Goal: Task Accomplishment & Management: Complete application form

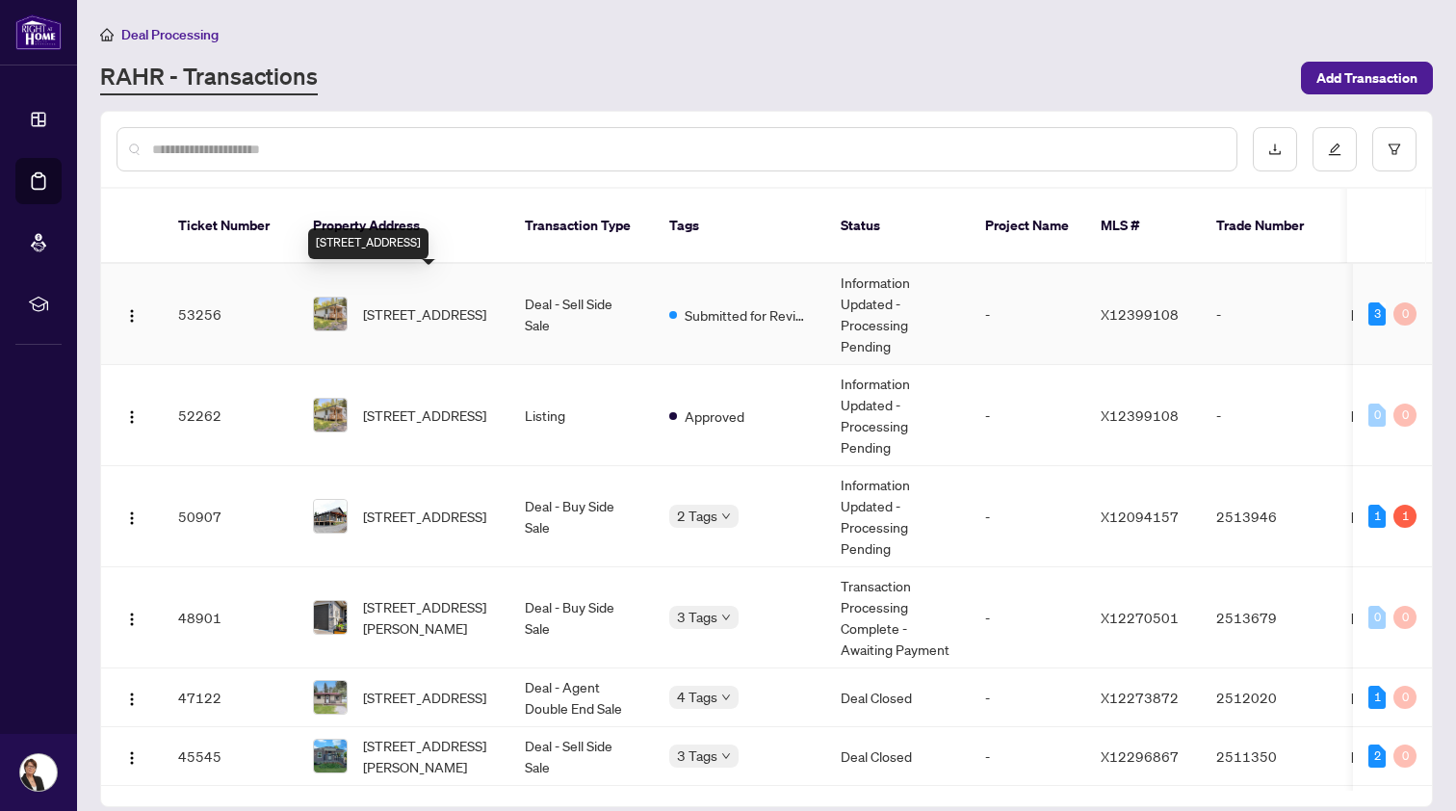
click at [404, 303] on span "[STREET_ADDRESS]" at bounding box center [424, 313] width 123 height 21
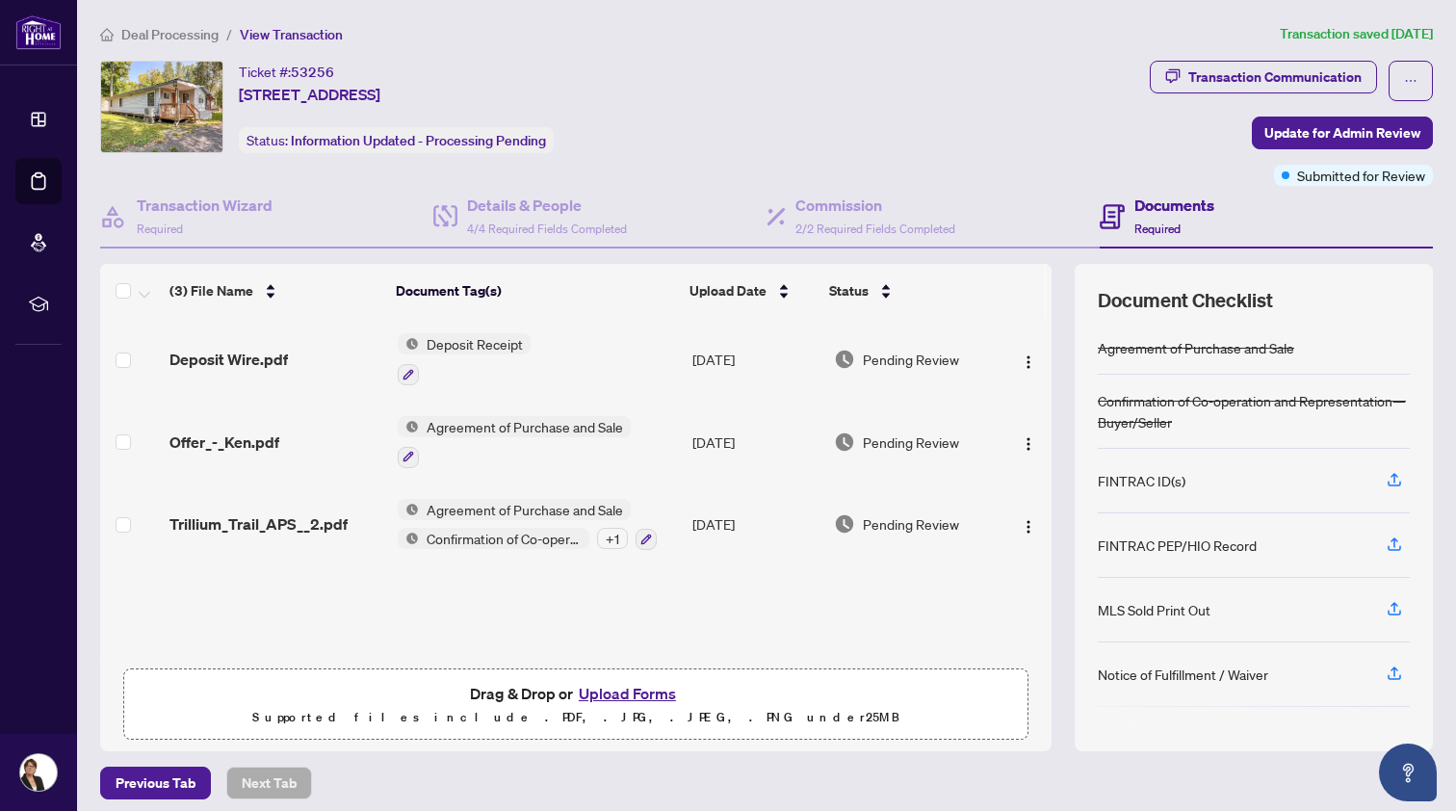
click at [632, 693] on button "Upload Forms" at bounding box center [627, 693] width 109 height 25
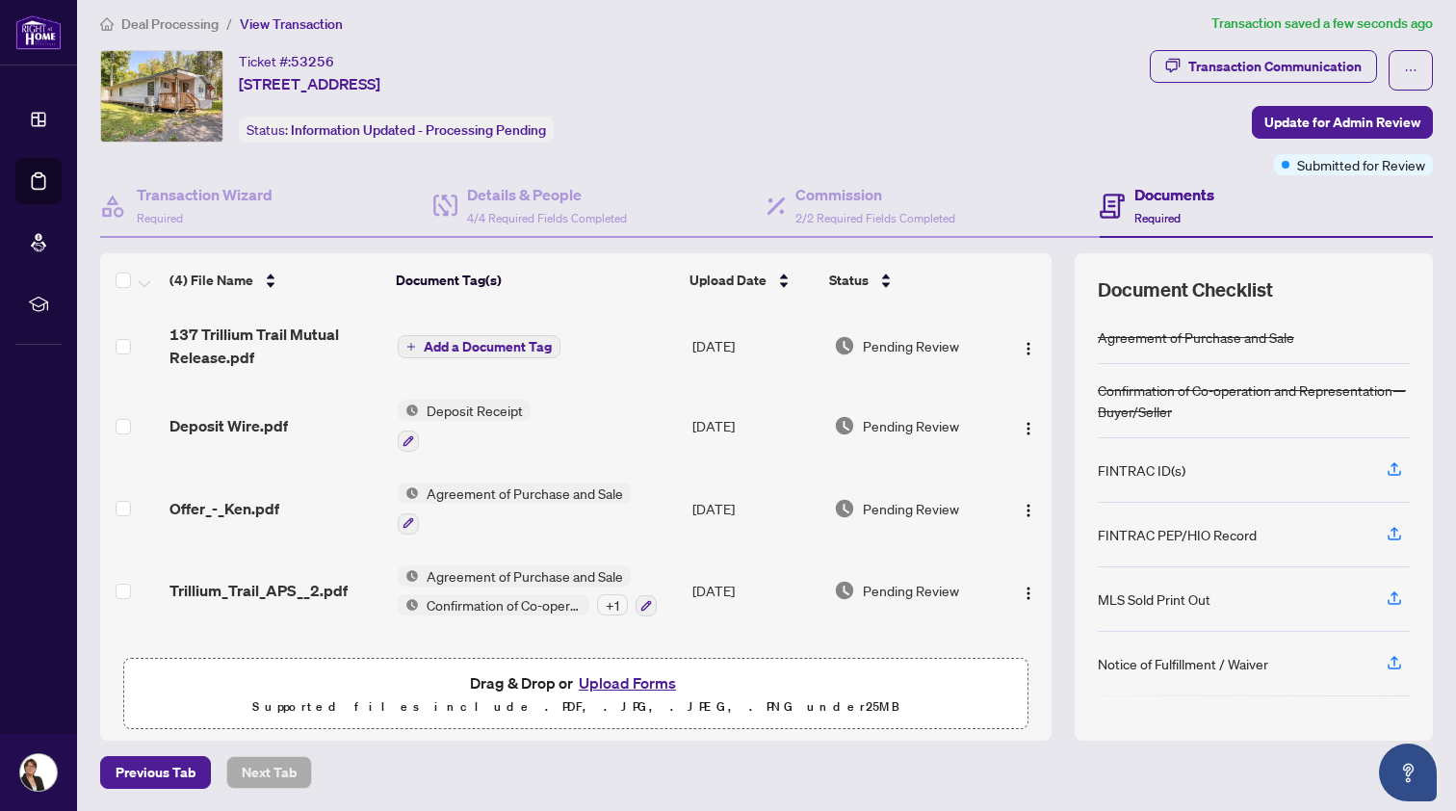
click at [480, 342] on span "Add a Document Tag" at bounding box center [488, 346] width 128 height 13
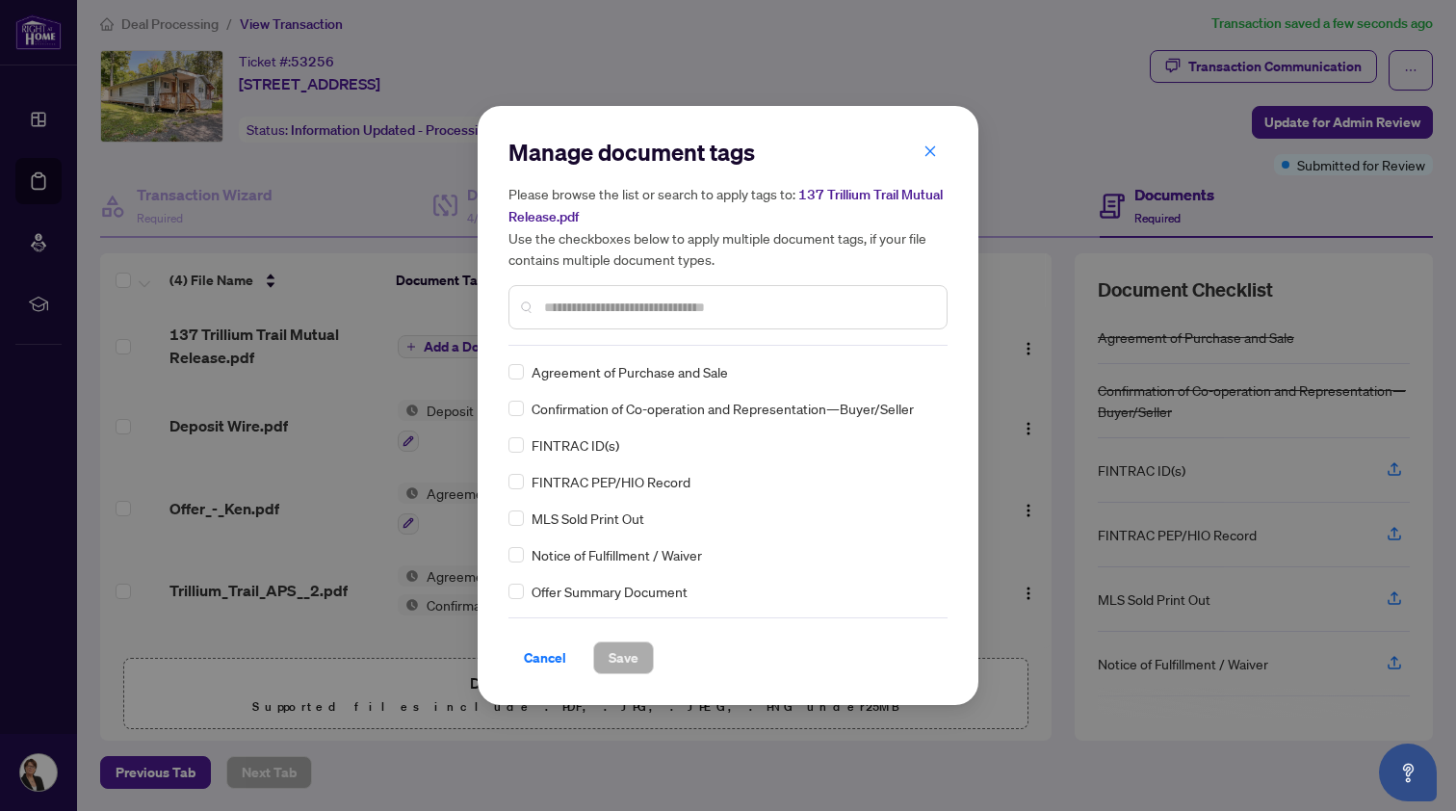
click at [568, 309] on input "text" at bounding box center [737, 307] width 387 height 21
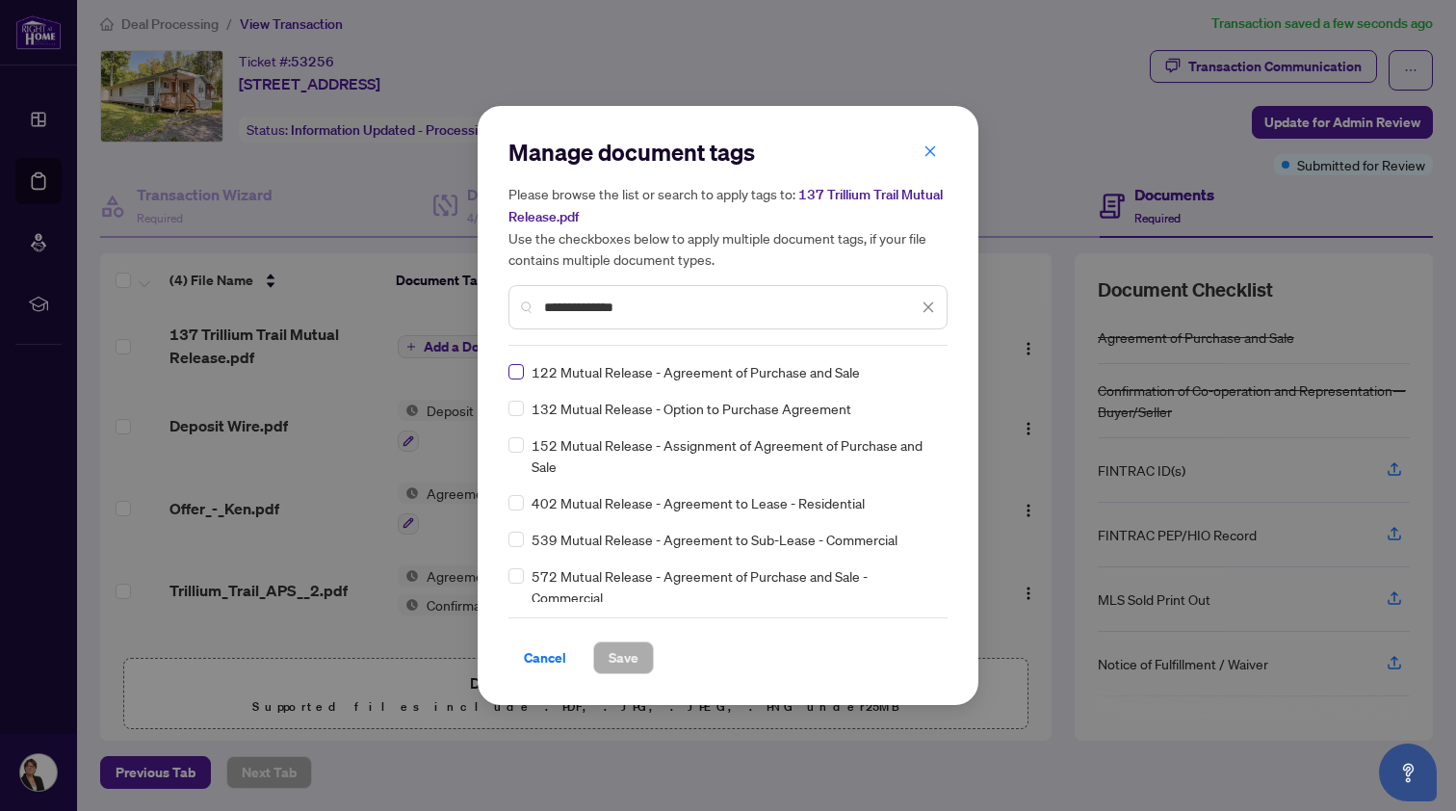
type input "**********"
click at [629, 652] on span "Save" at bounding box center [624, 657] width 30 height 31
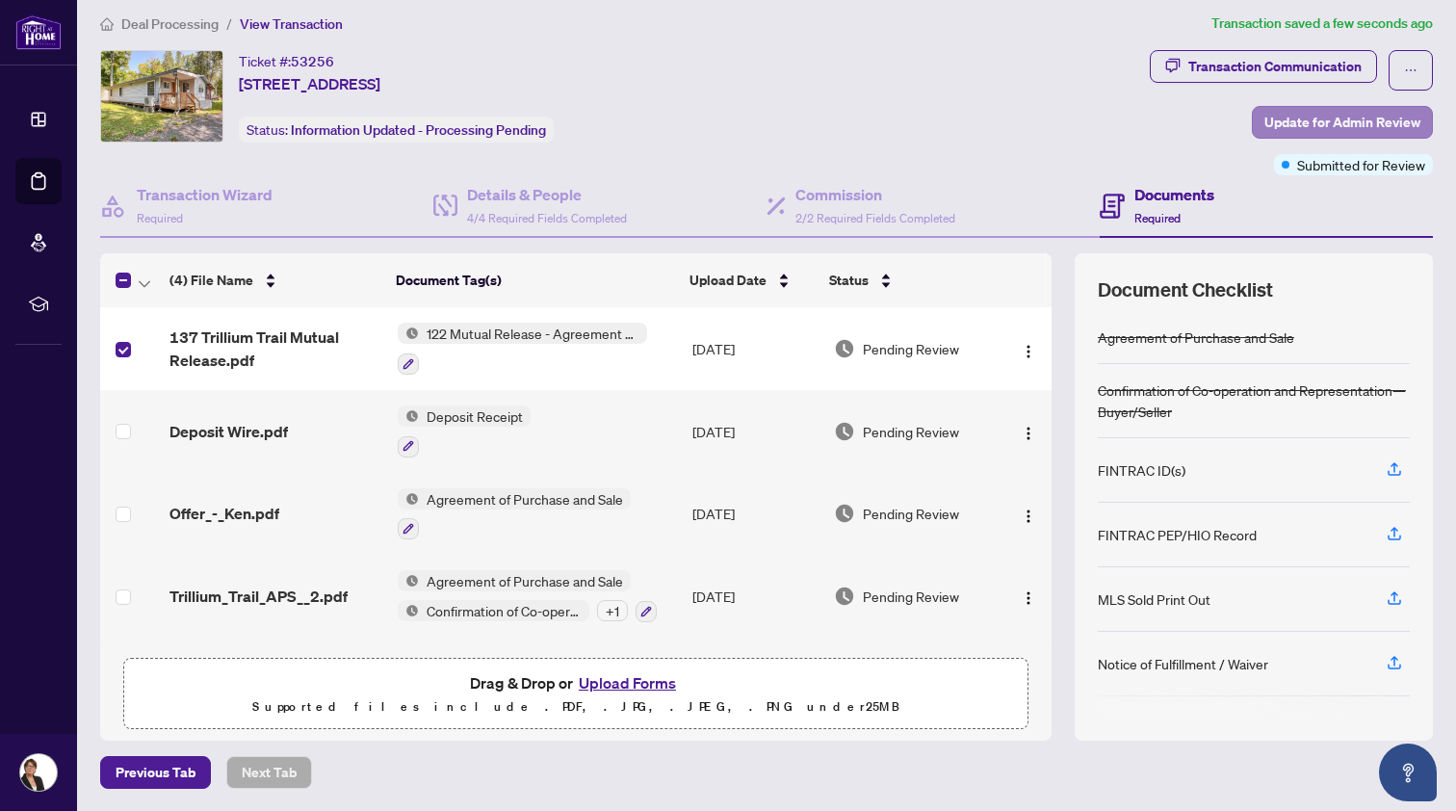
click at [1388, 116] on span "Update for Admin Review" at bounding box center [1342, 122] width 156 height 31
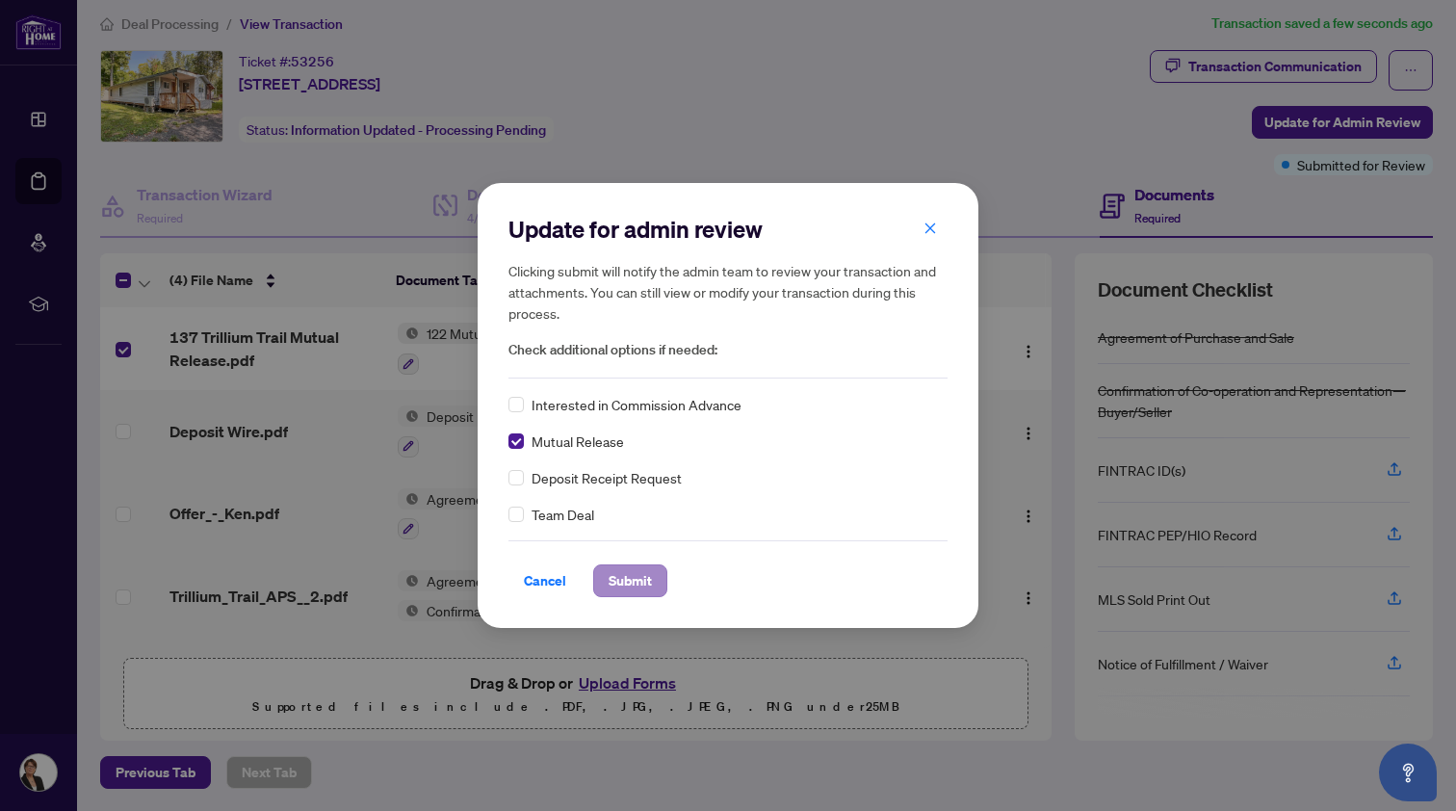
click at [632, 580] on span "Submit" at bounding box center [630, 580] width 43 height 31
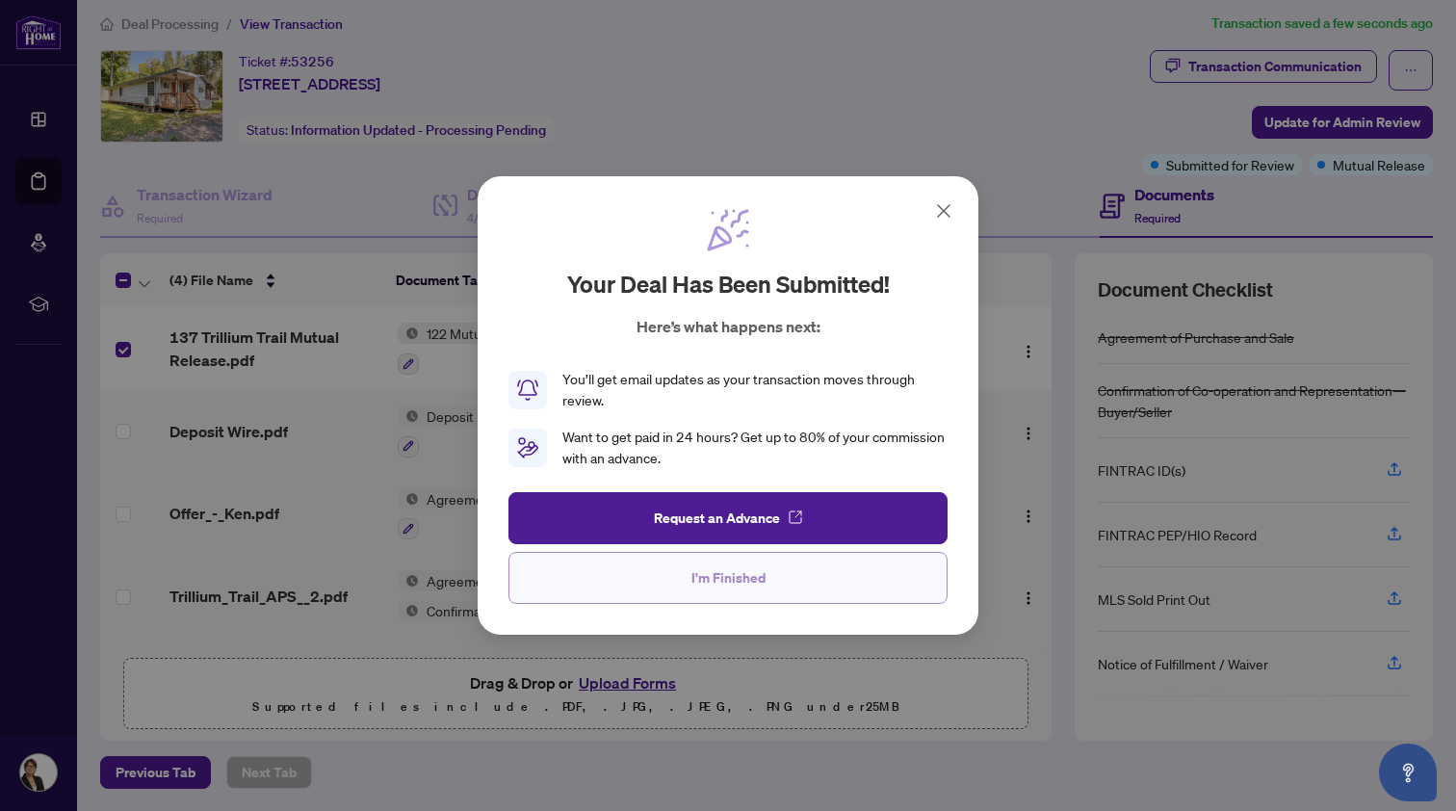
click at [726, 578] on span "I'm Finished" at bounding box center [728, 577] width 74 height 31
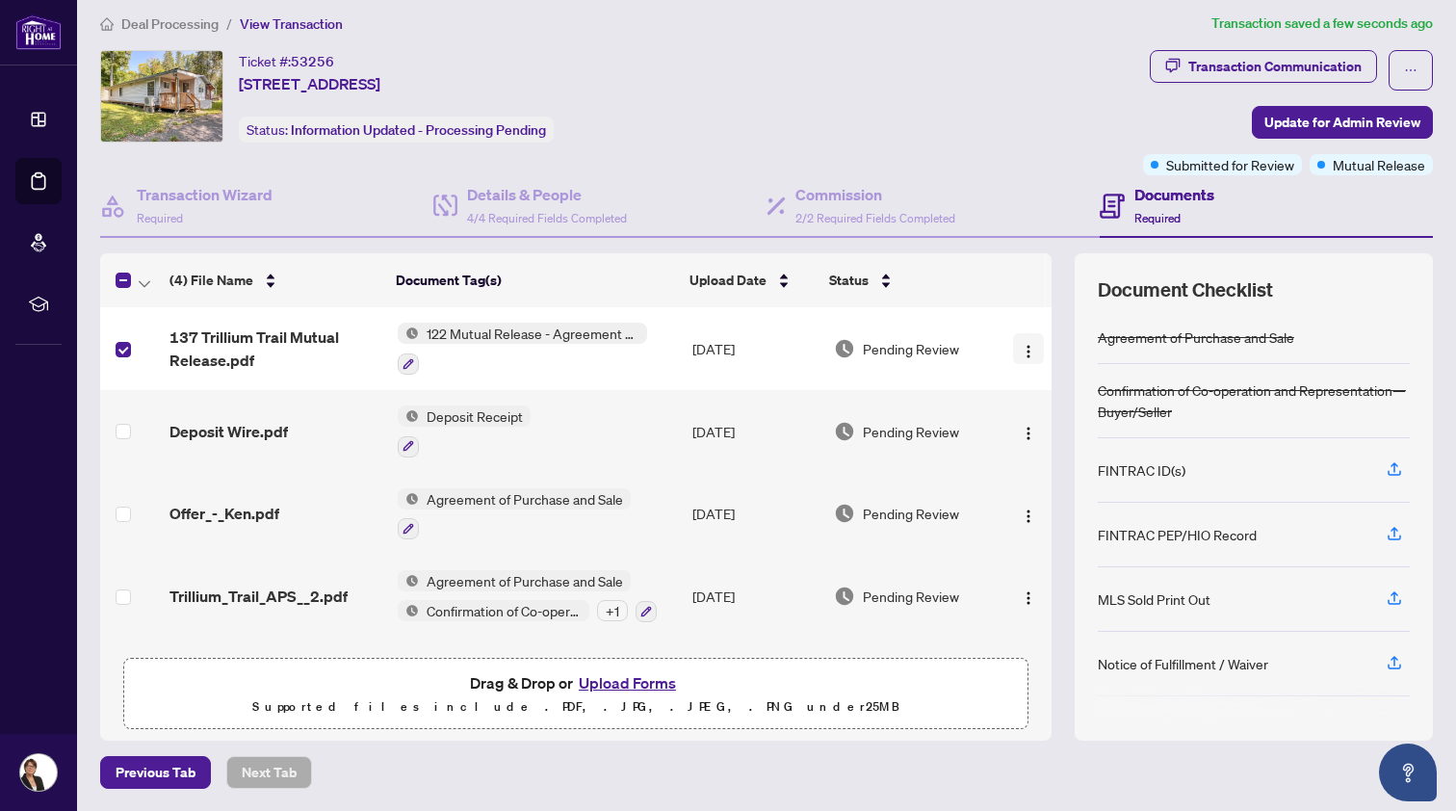
click at [1021, 347] on img "button" at bounding box center [1028, 351] width 15 height 15
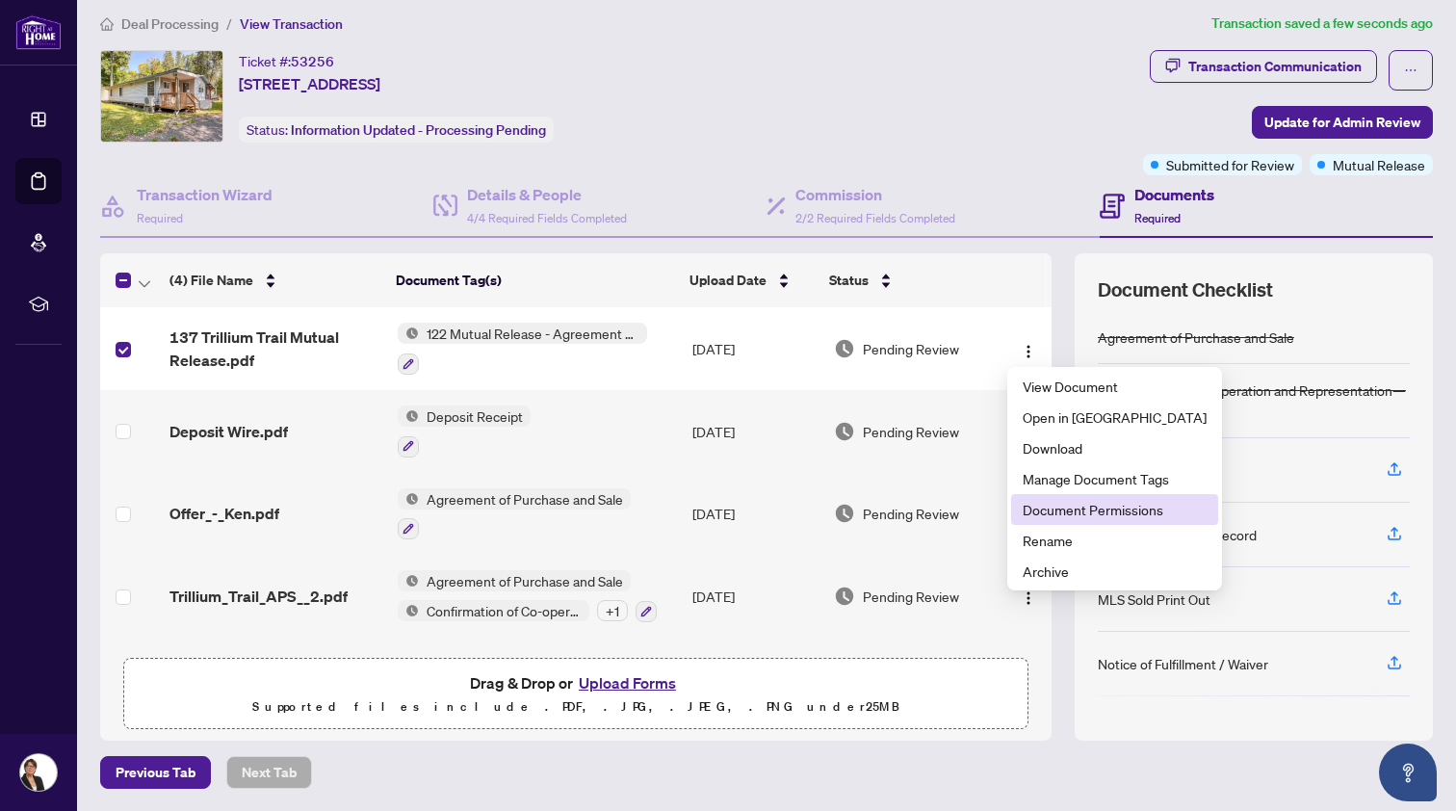
click at [1034, 509] on span "Document Permissions" at bounding box center [1115, 509] width 184 height 21
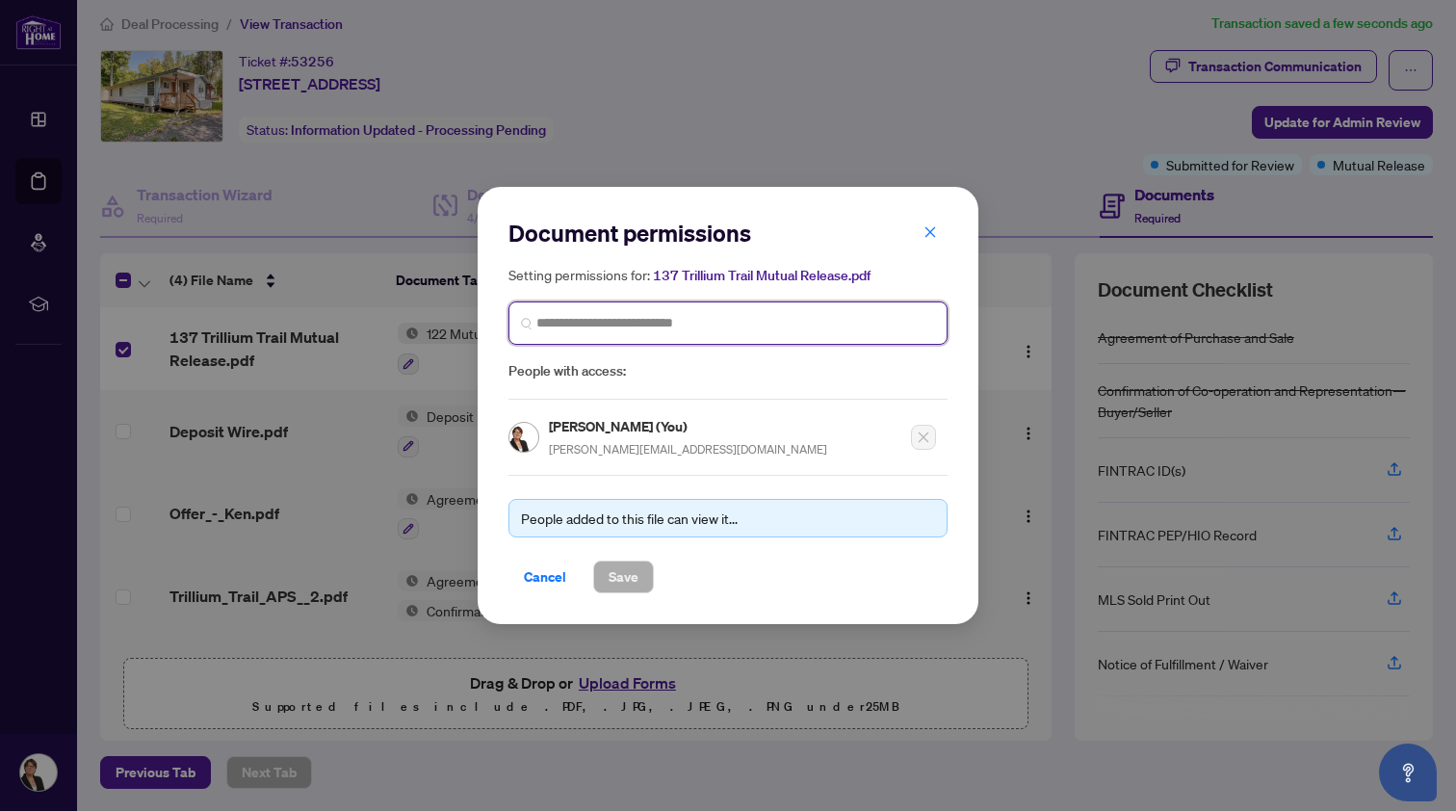
click at [609, 319] on input "search" at bounding box center [735, 323] width 399 height 20
type input "*****"
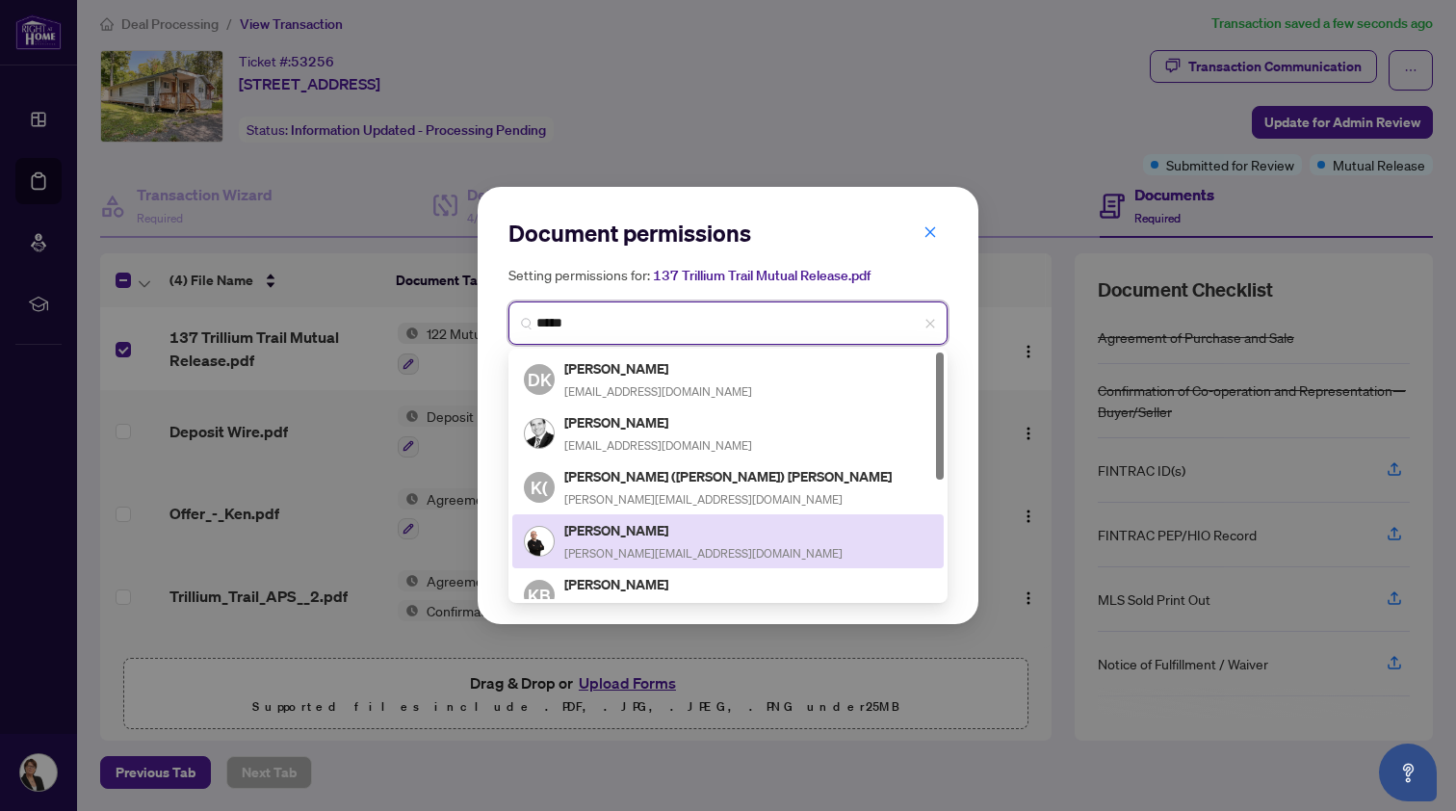
click at [594, 525] on h5 "[PERSON_NAME]" at bounding box center [703, 530] width 278 height 22
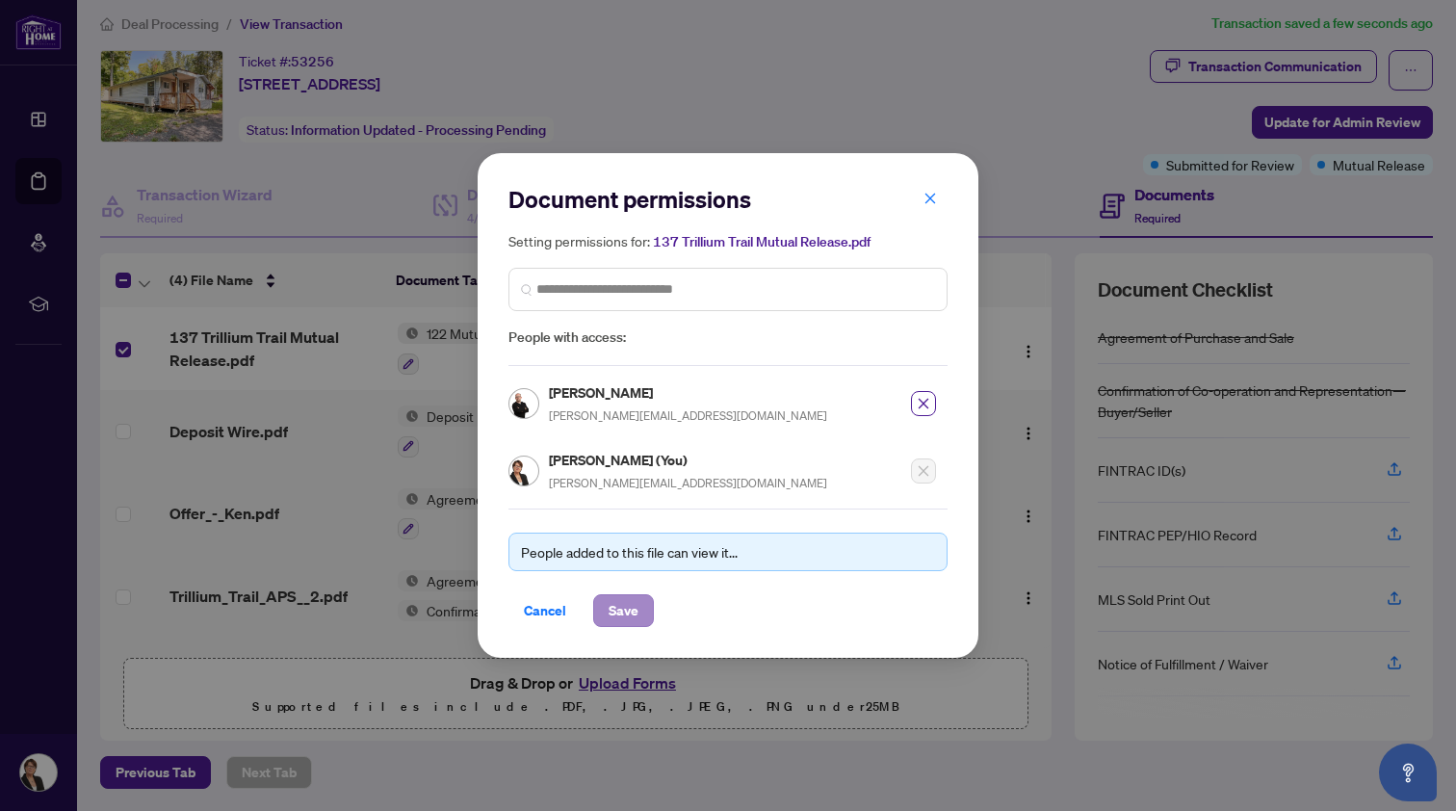
click at [613, 610] on span "Save" at bounding box center [624, 610] width 30 height 31
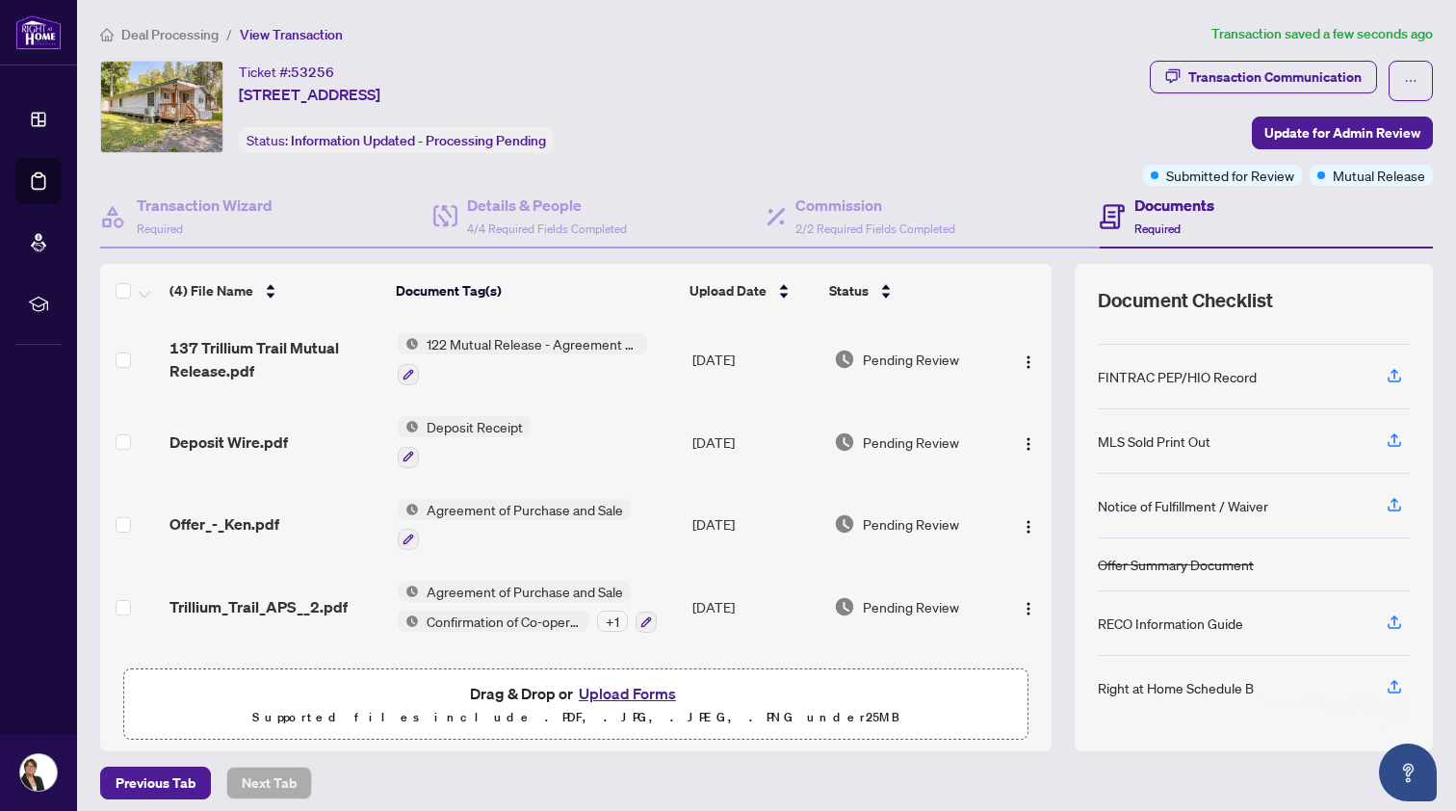
click at [179, 31] on span "Deal Processing" at bounding box center [169, 34] width 97 height 17
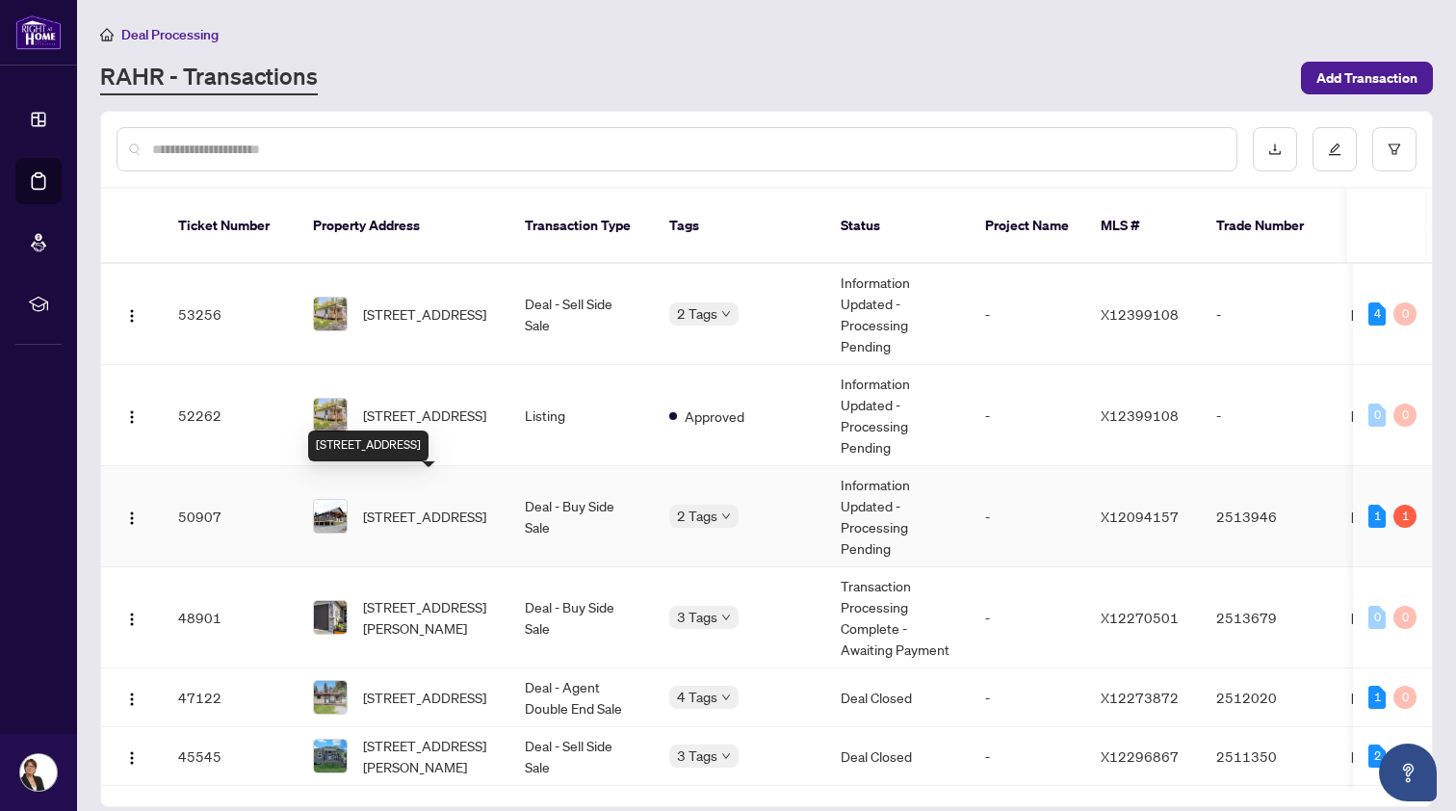
click at [406, 506] on span "[STREET_ADDRESS]" at bounding box center [424, 516] width 123 height 21
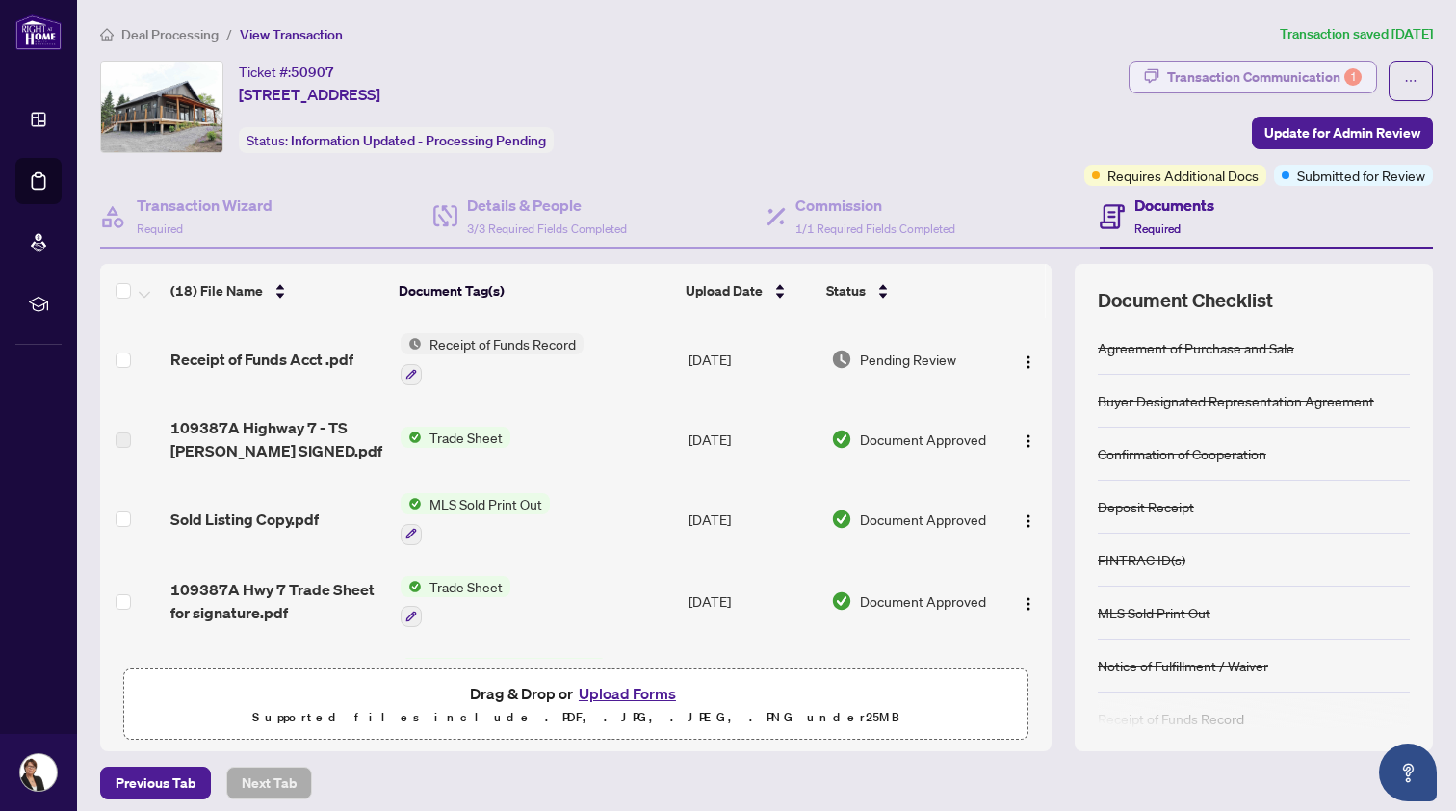
click at [1255, 65] on div "Transaction Communication 1" at bounding box center [1264, 77] width 195 height 31
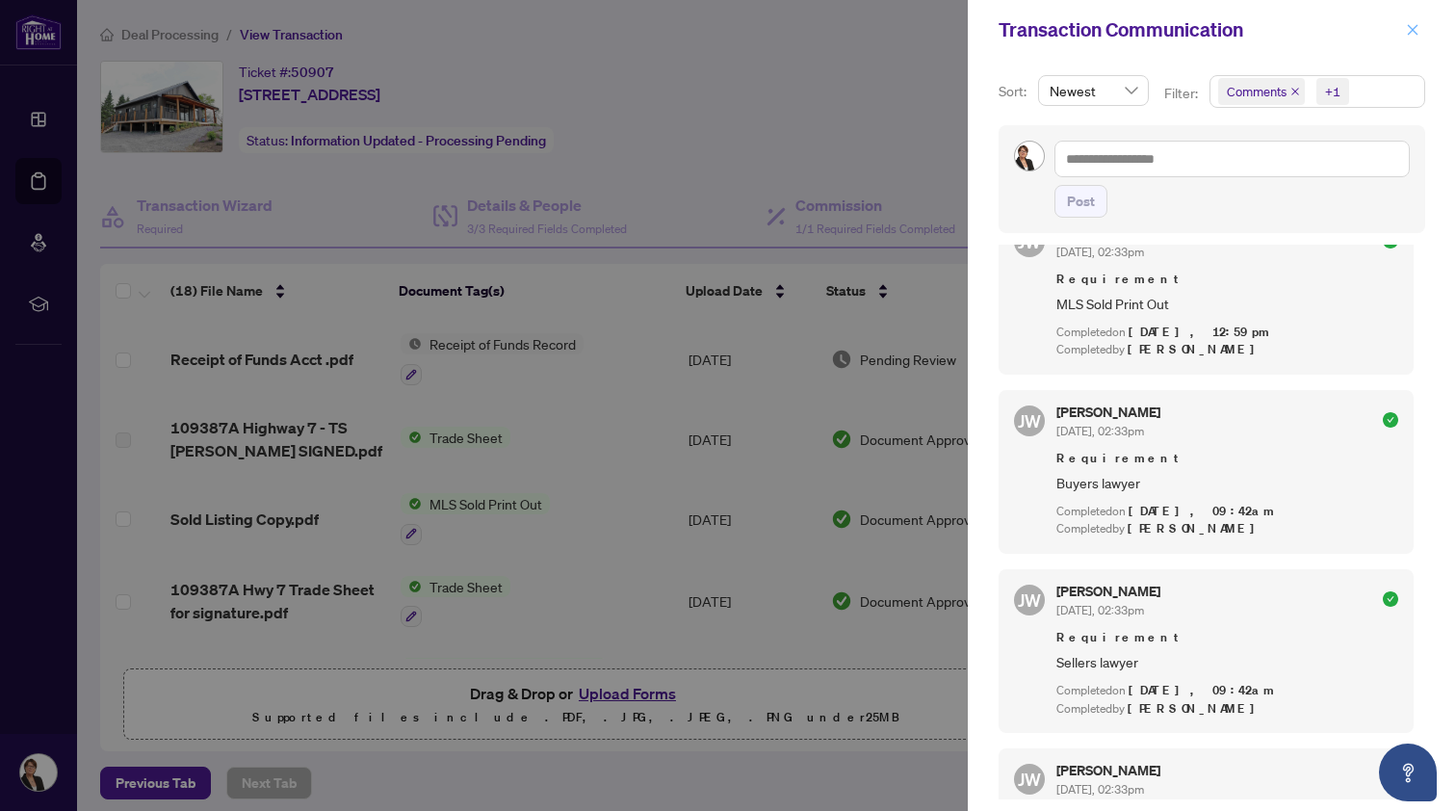
click at [1412, 31] on icon "close" at bounding box center [1413, 29] width 11 height 11
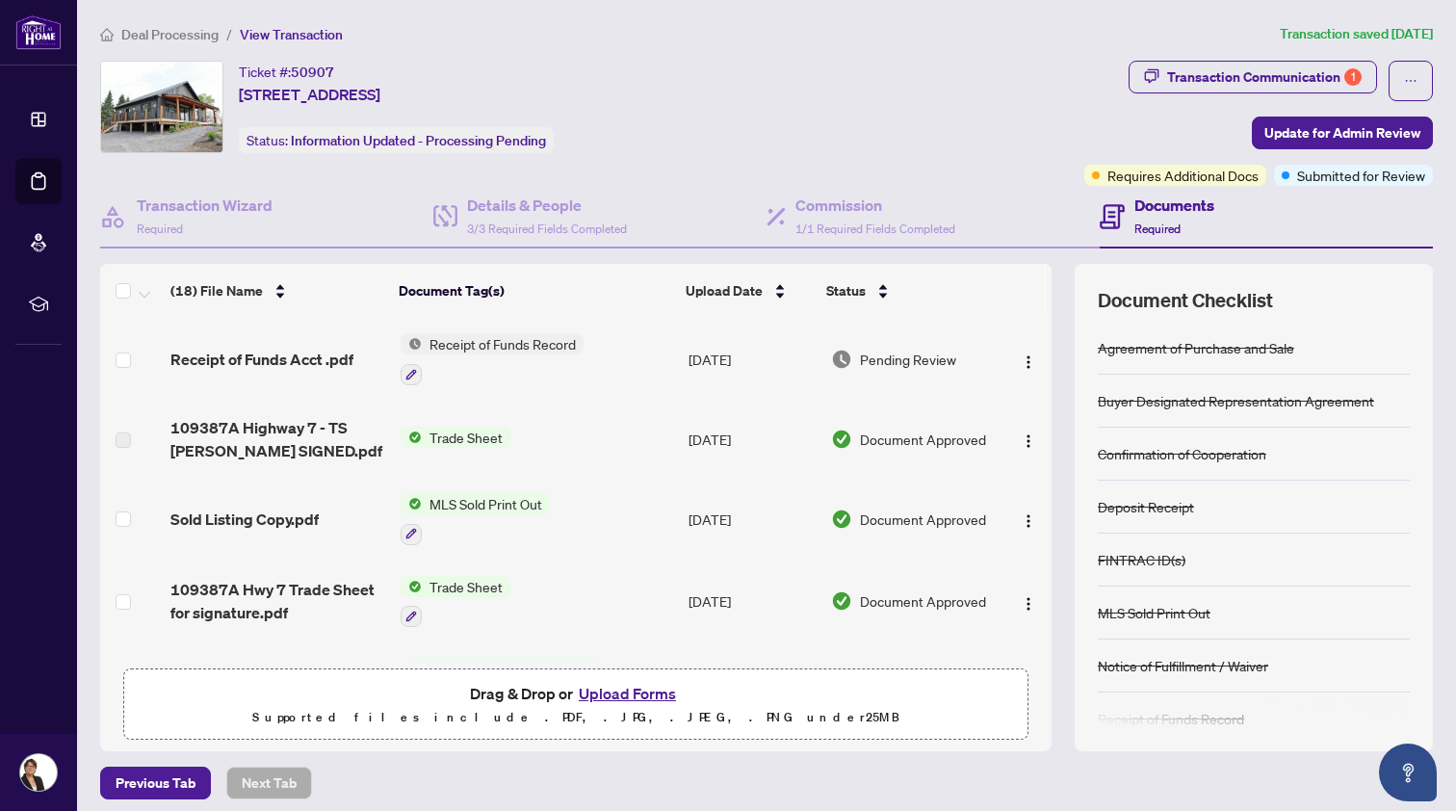
click at [158, 32] on span "Deal Processing" at bounding box center [169, 34] width 97 height 17
